Goal: Check status

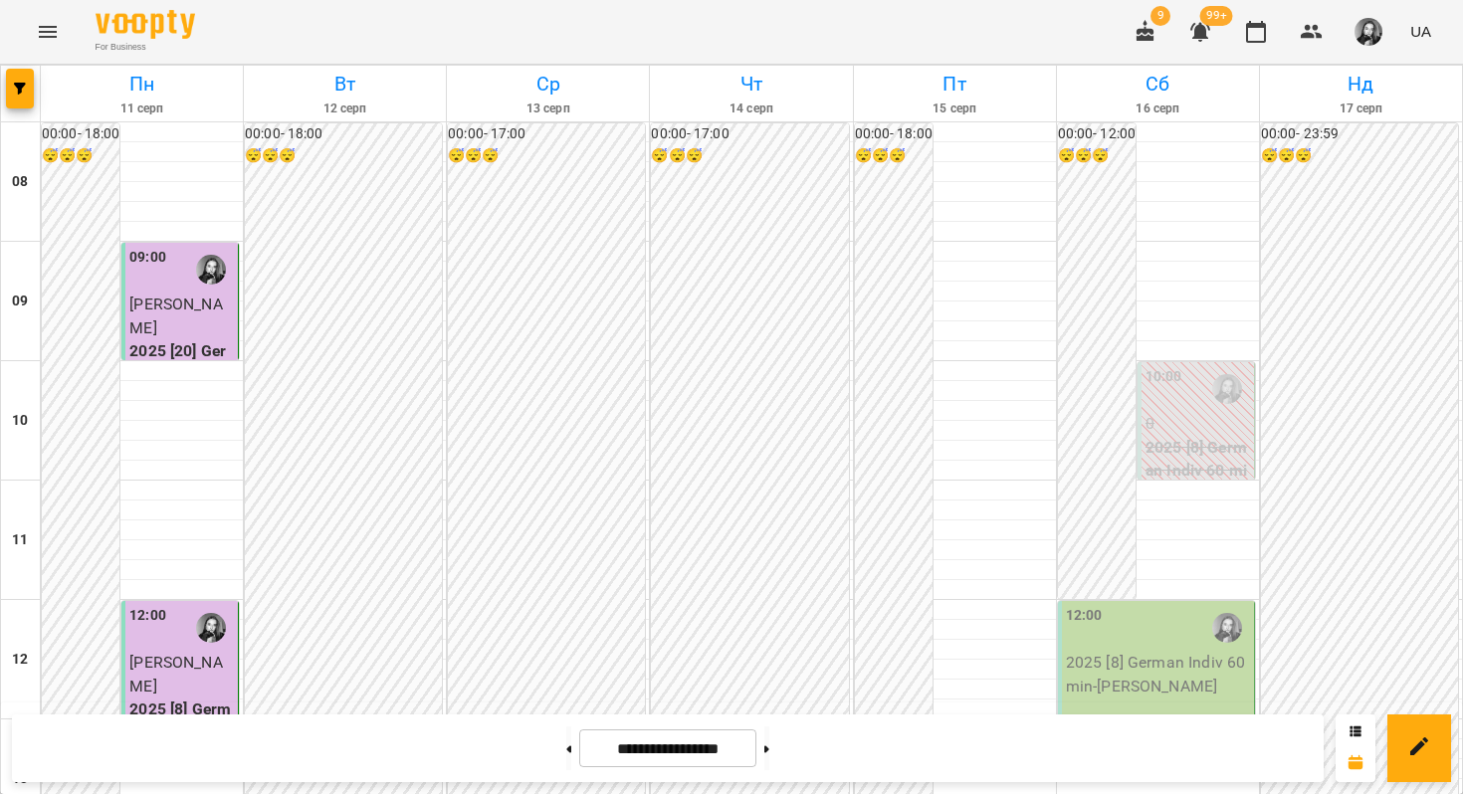
scroll to position [1005, 0]
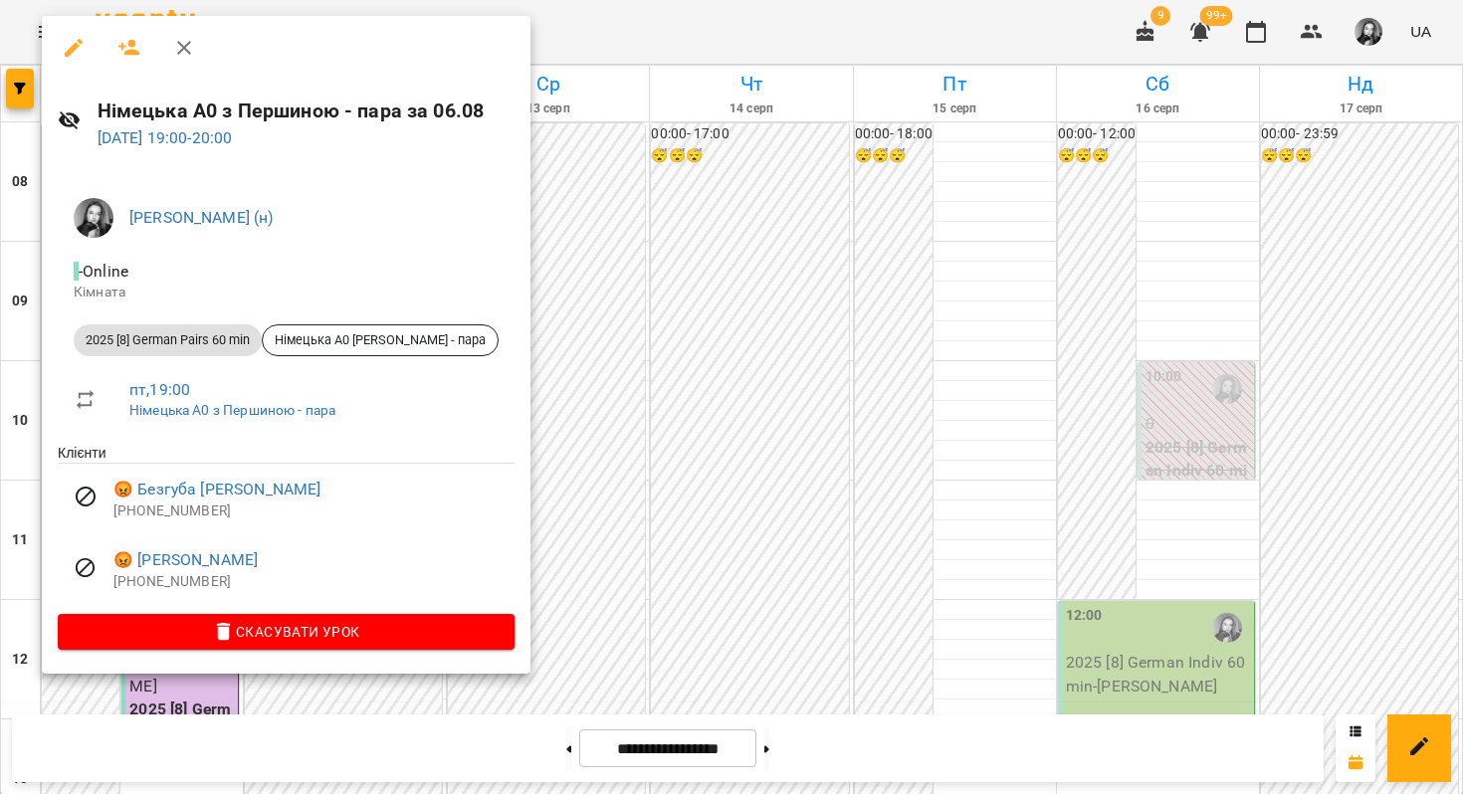
click at [694, 354] on div at bounding box center [731, 397] width 1463 height 794
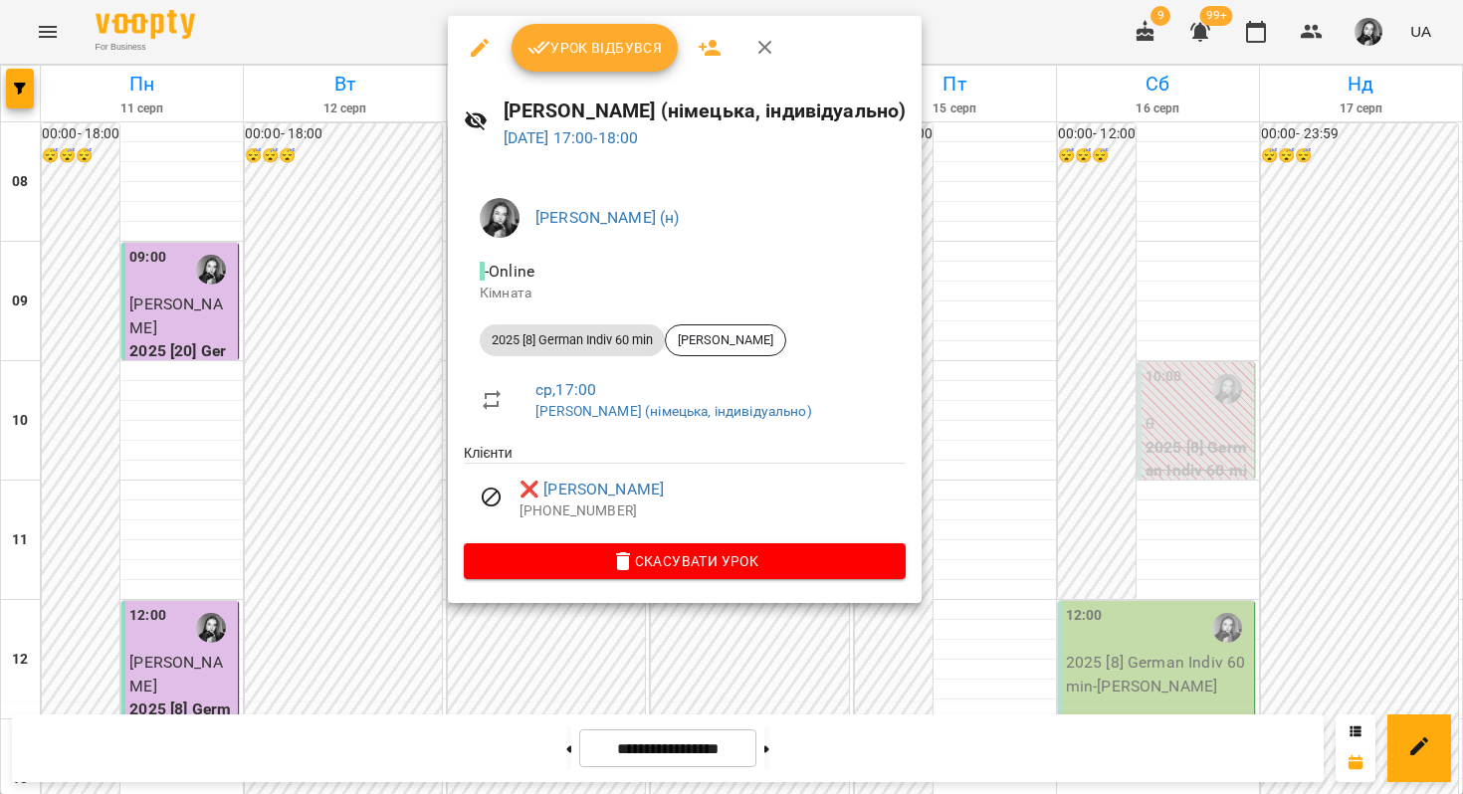
click at [1136, 286] on div at bounding box center [731, 397] width 1463 height 794
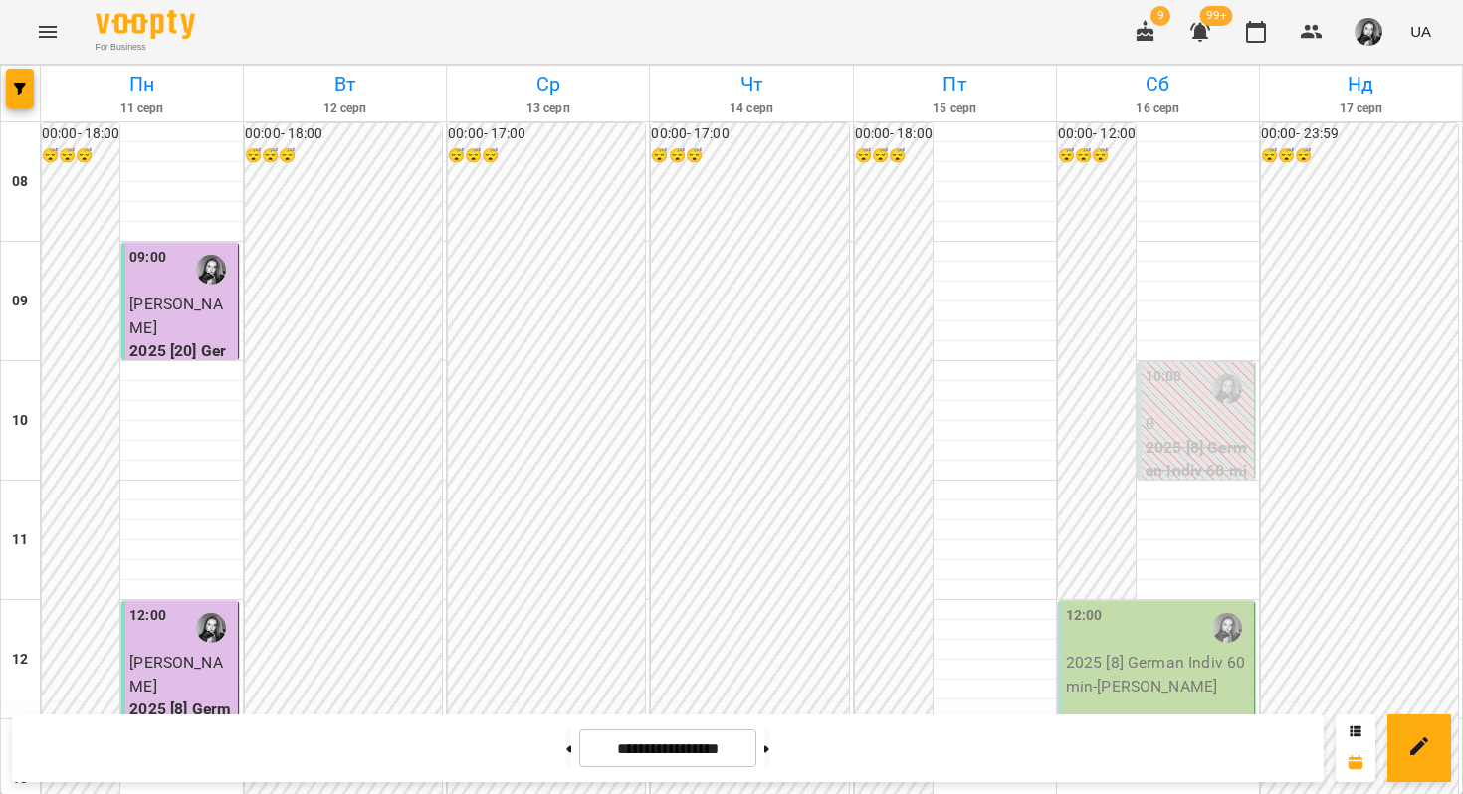
scroll to position [943, 0]
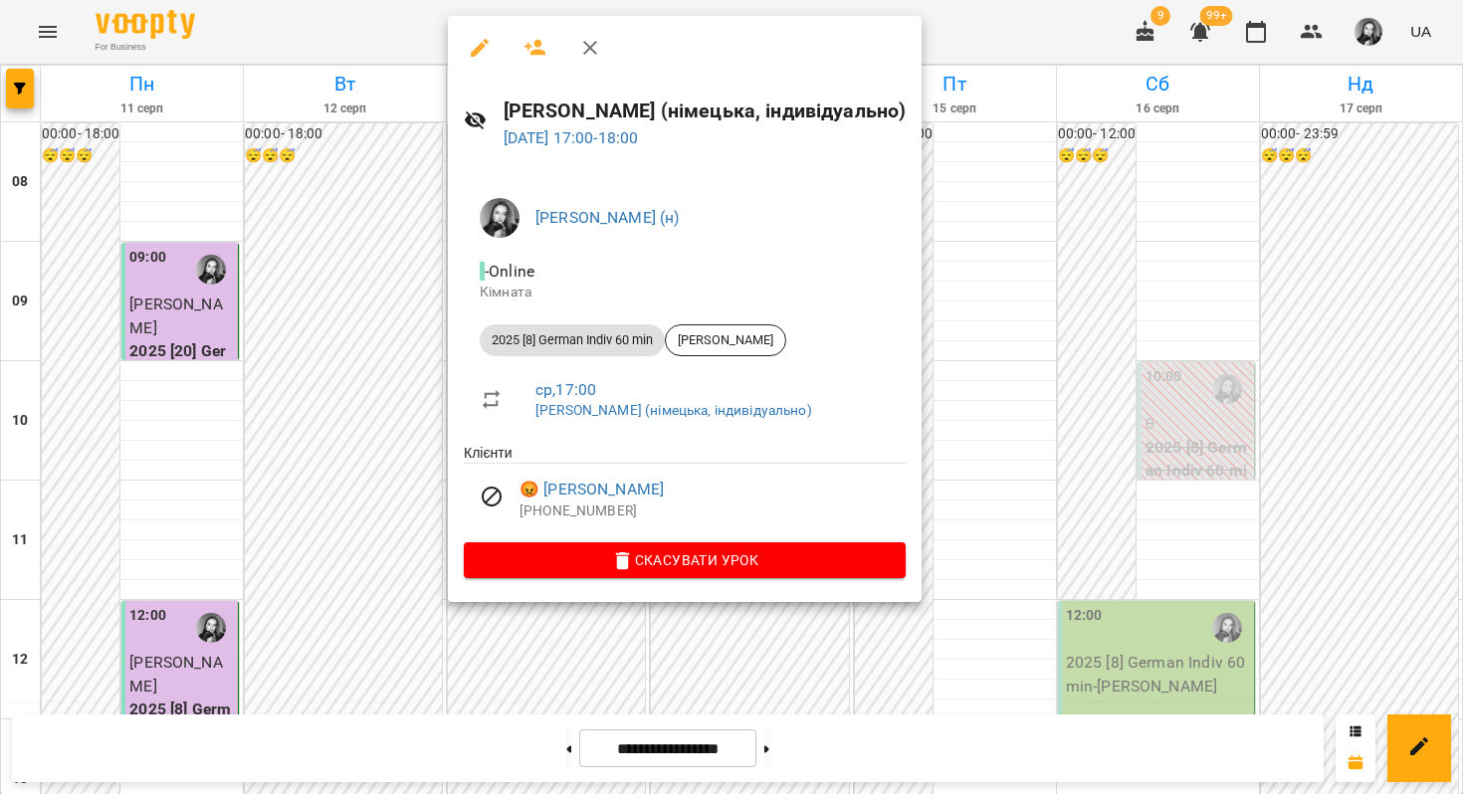
click at [400, 356] on div at bounding box center [731, 397] width 1463 height 794
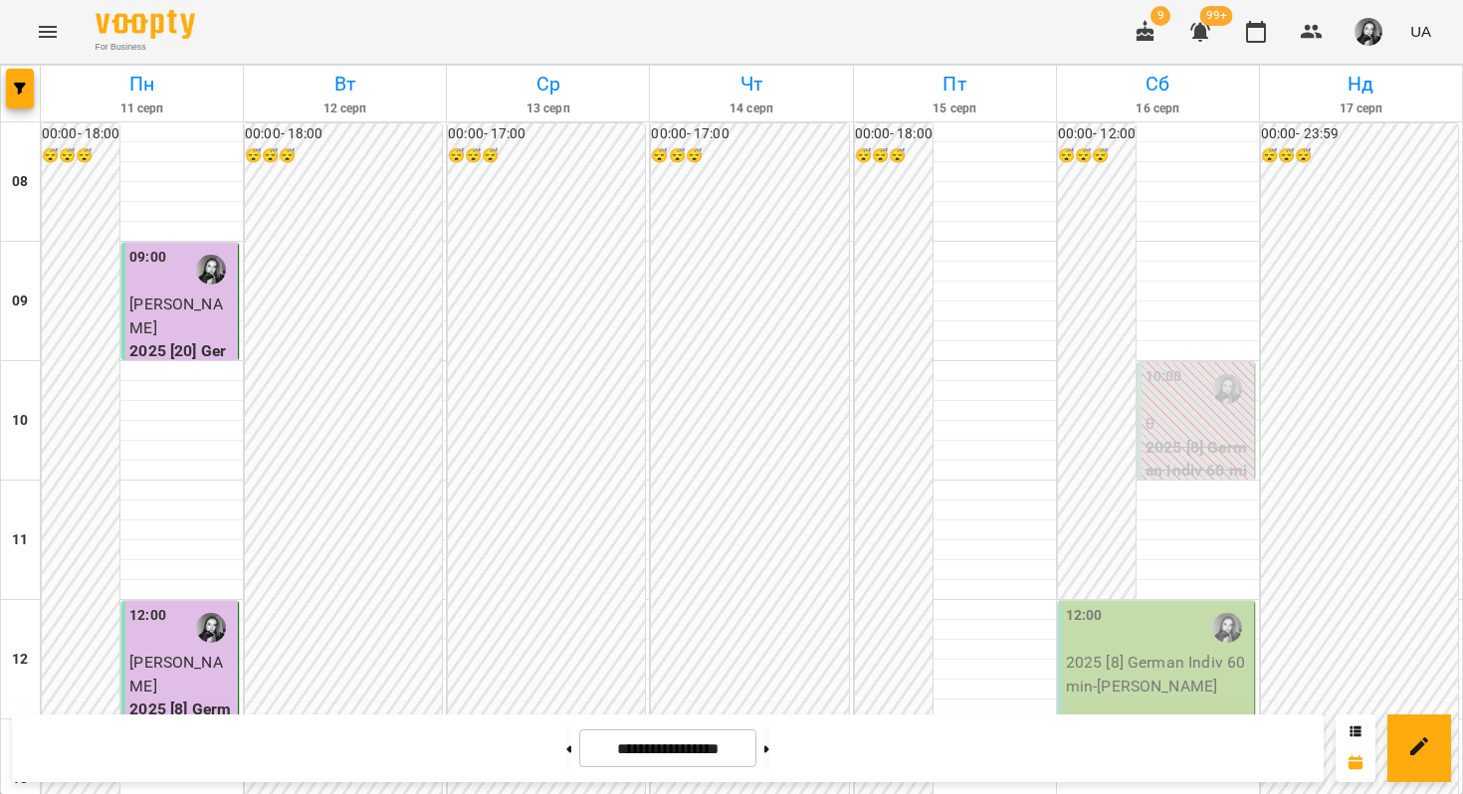
scroll to position [922, 0]
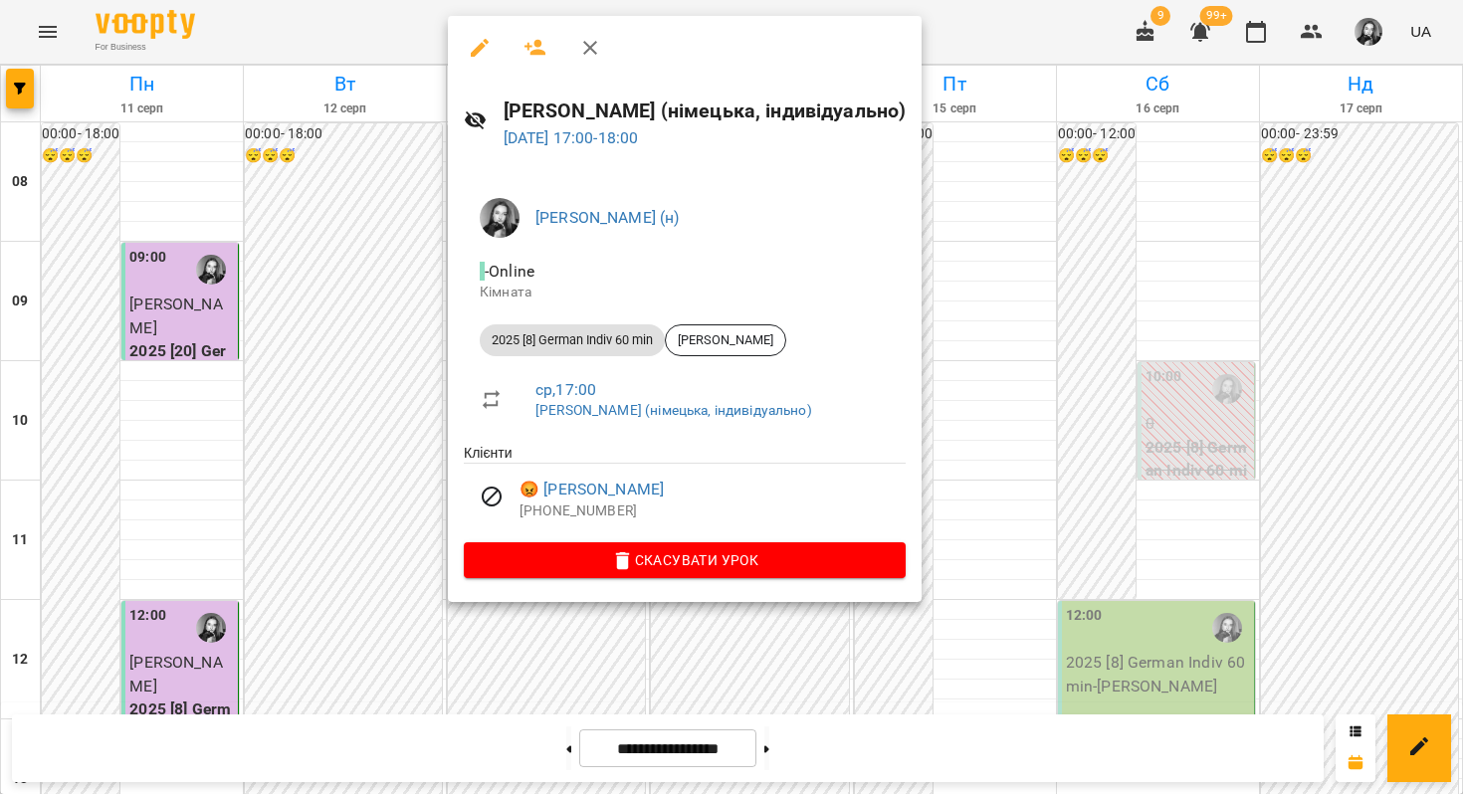
click at [398, 376] on div at bounding box center [731, 397] width 1463 height 794
